Goal: Complete application form

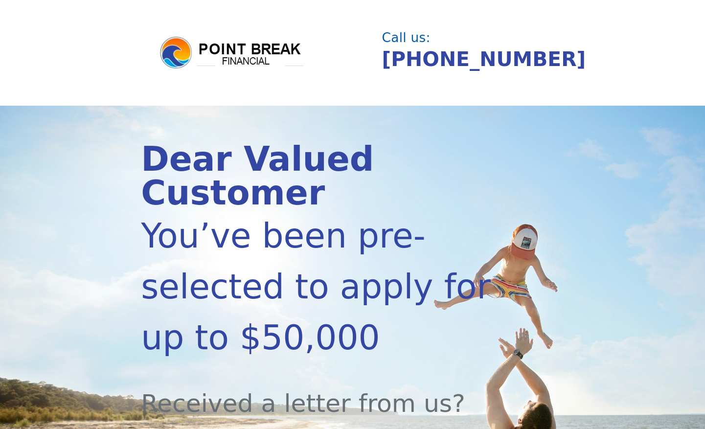
scroll to position [311, 0]
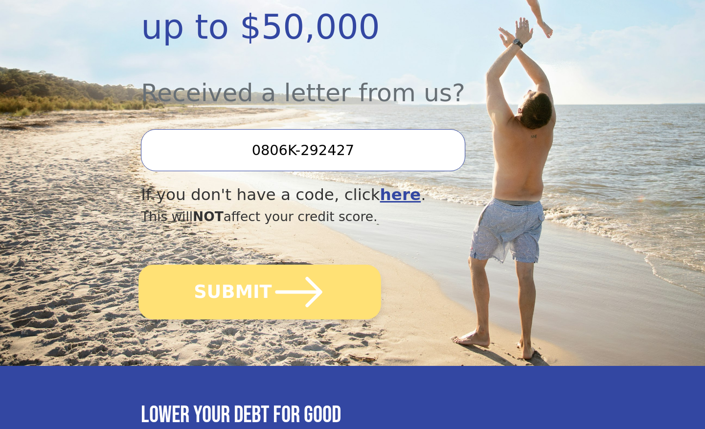
click at [279, 290] on icon "submit" at bounding box center [298, 292] width 47 height 30
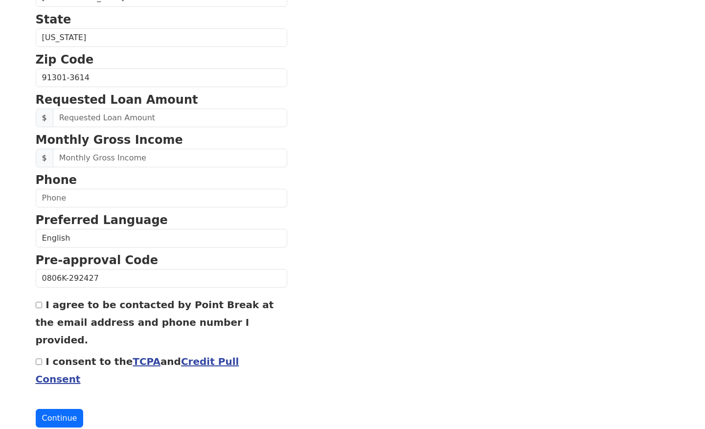
scroll to position [349, 0]
click at [40, 359] on input "I consent to the TCPA and Credit Pull Consent" at bounding box center [39, 362] width 6 height 6
checkbox input "true"
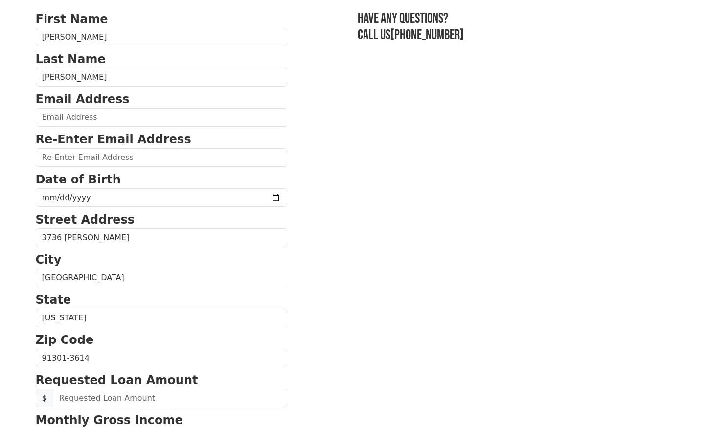
scroll to position [86, 0]
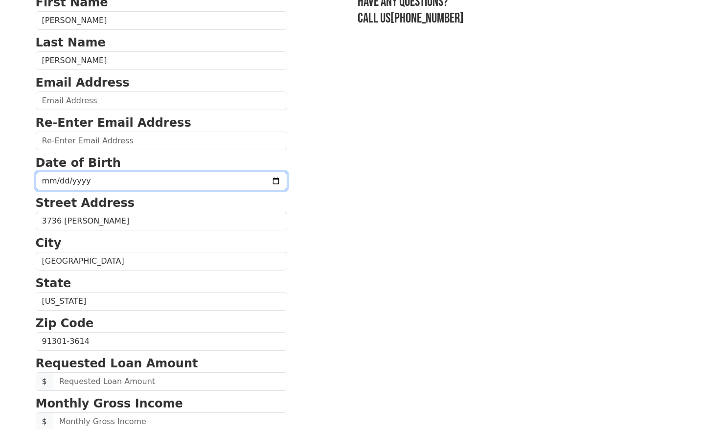
click at [56, 181] on input "date" at bounding box center [161, 181] width 251 height 19
click at [52, 181] on input "date" at bounding box center [161, 181] width 251 height 19
type input "1998-06-01"
click at [20, 199] on body "First Name Joseph Last Name Guss Email Address Re-Enter Email Address Date of B…" at bounding box center [352, 128] width 705 height 429
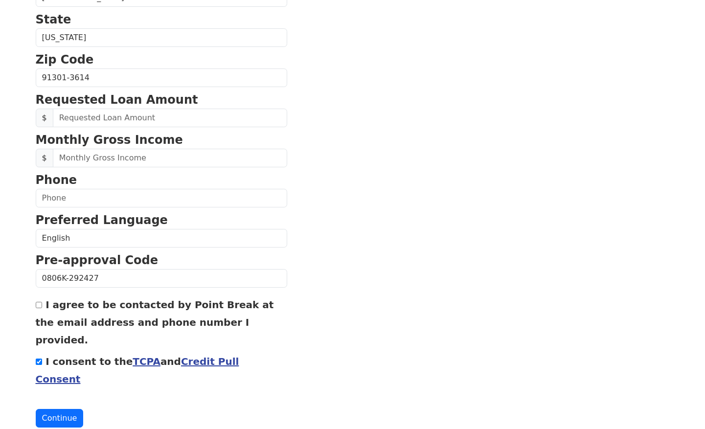
scroll to position [349, 0]
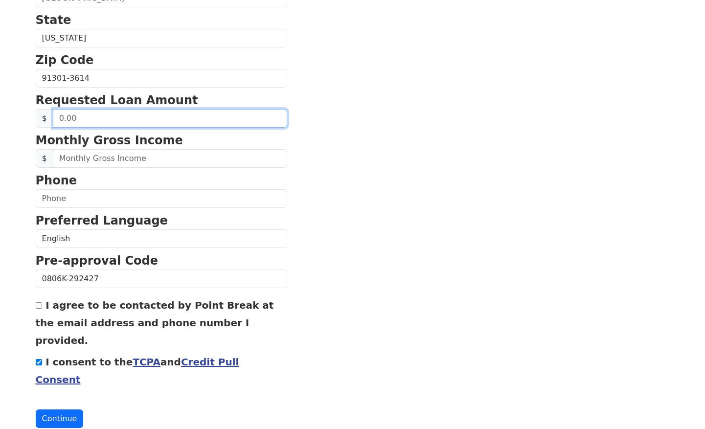
click at [71, 121] on input "text" at bounding box center [170, 118] width 234 height 19
type input "30,000.00"
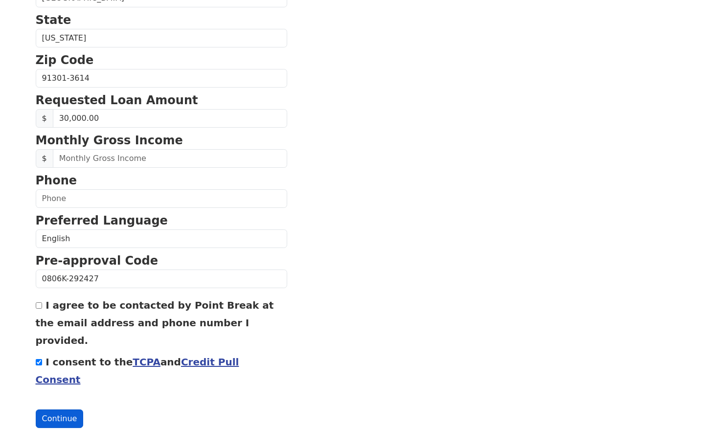
click at [55, 409] on button "Continue" at bounding box center [60, 418] width 48 height 19
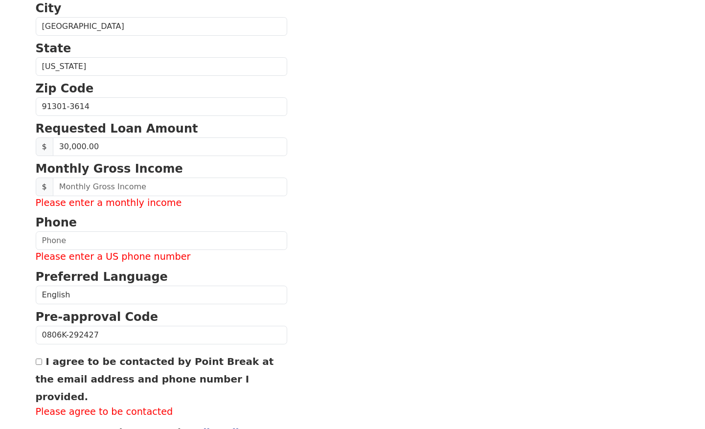
click at [94, 173] on p "Monthly Gross Income" at bounding box center [161, 169] width 251 height 18
click at [93, 183] on input "text" at bounding box center [170, 187] width 234 height 19
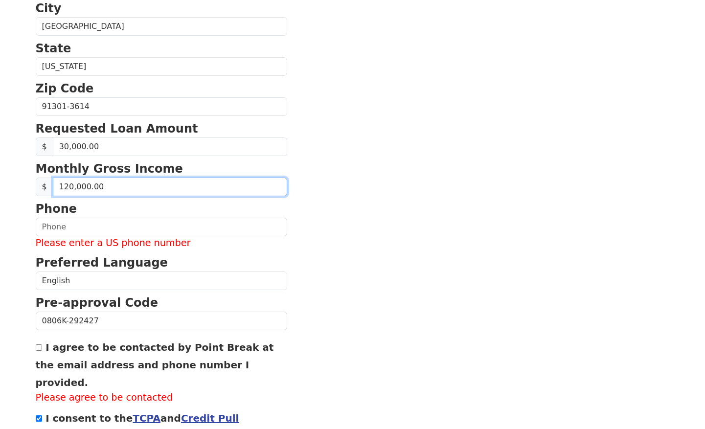
type input "12,000.00"
type input "10,000.00"
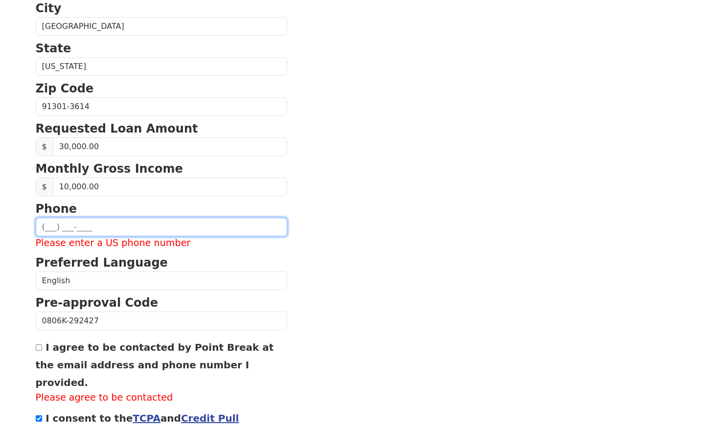
click at [57, 228] on input "text" at bounding box center [161, 227] width 251 height 19
type input "(___) 8__-____"
type input "(818) 312-0016"
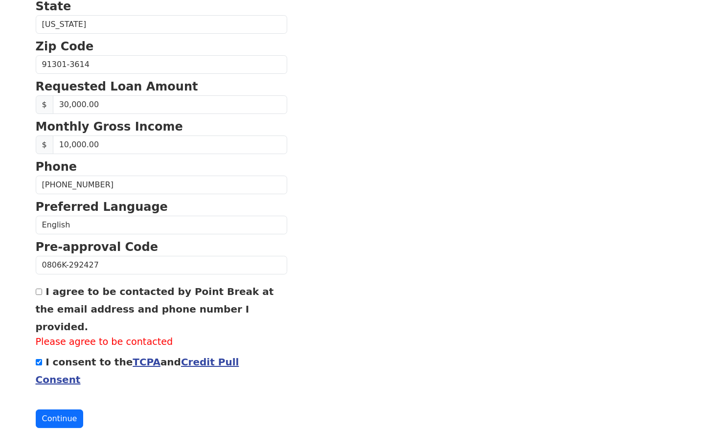
scroll to position [390, 0]
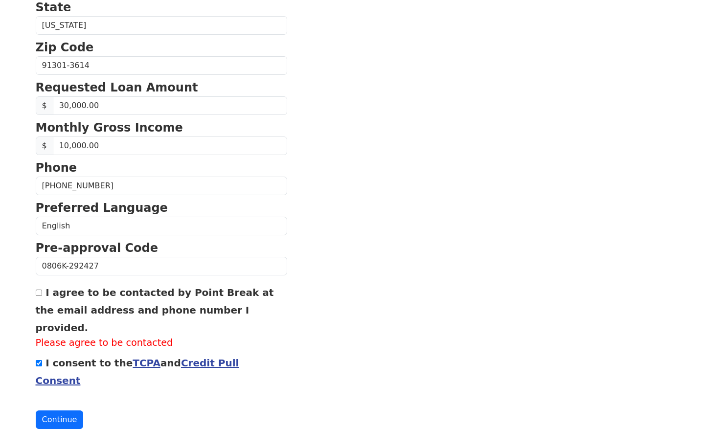
click at [38, 292] on input "I agree to be contacted by Point Break at the email address and phone number I …" at bounding box center [39, 293] width 6 height 6
checkbox input "true"
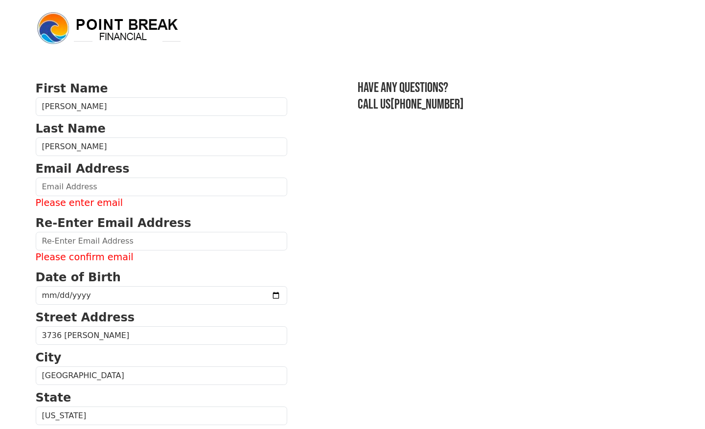
scroll to position [0, 0]
